Goal: Information Seeking & Learning: Learn about a topic

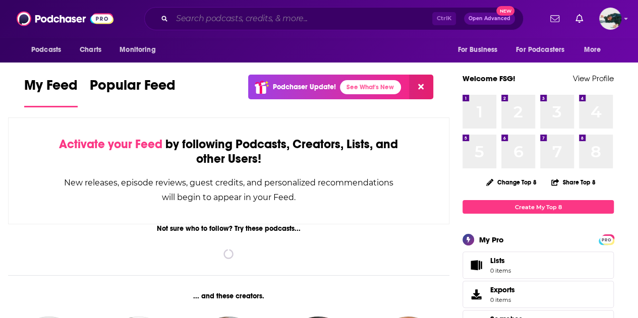
click at [226, 22] on input "Search podcasts, credits, & more..." at bounding box center [302, 19] width 260 height 16
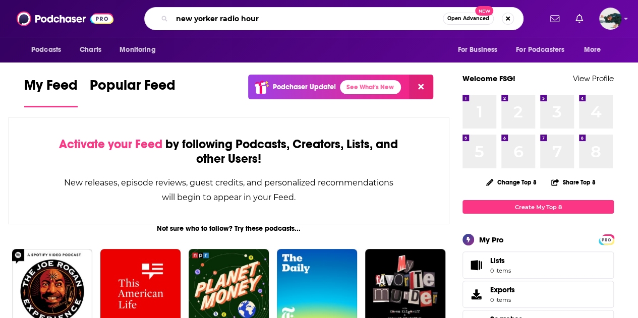
type input "new yorker radio hour"
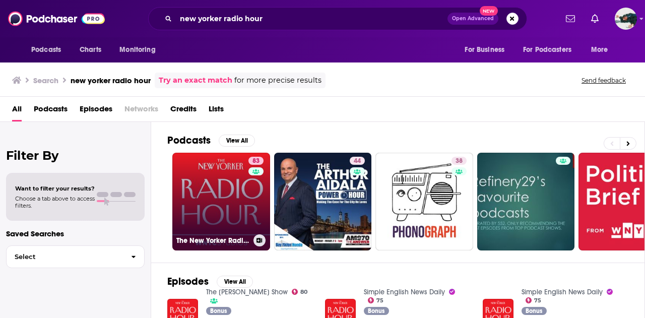
click at [243, 188] on link "83 The New Yorker Radio Hour" at bounding box center [221, 202] width 98 height 98
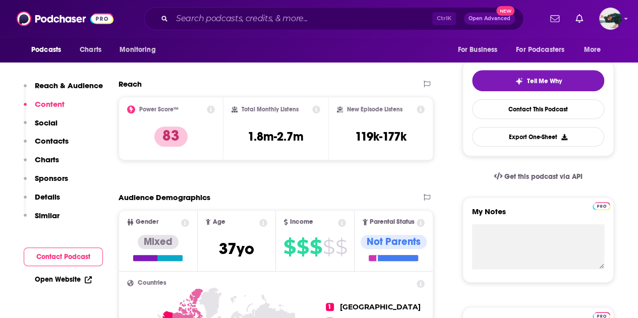
scroll to position [202, 0]
